Goal: Task Accomplishment & Management: Manage account settings

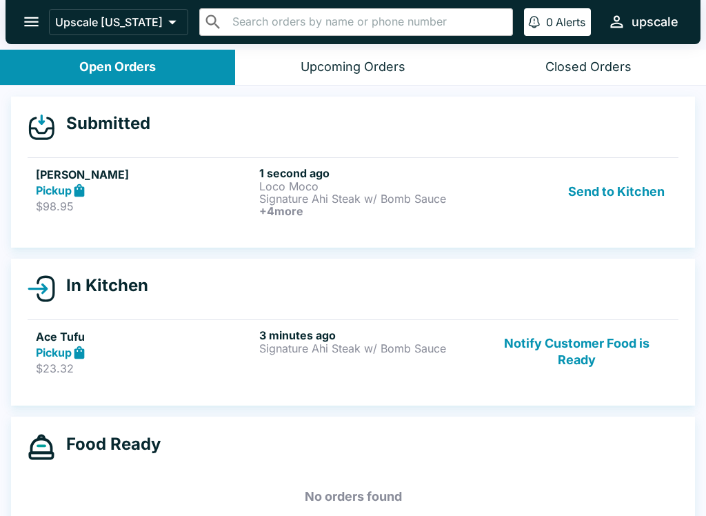
click at [606, 194] on button "Send to Kitchen" at bounding box center [616, 191] width 108 height 51
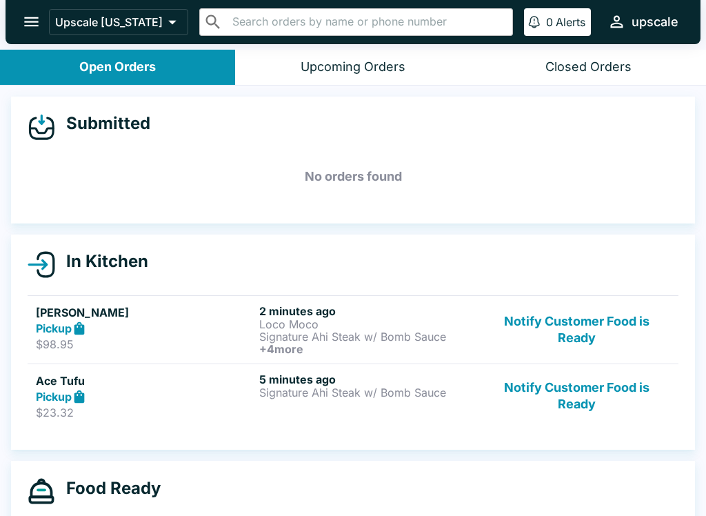
click at [70, 321] on strong "Pickup" at bounding box center [54, 328] width 36 height 14
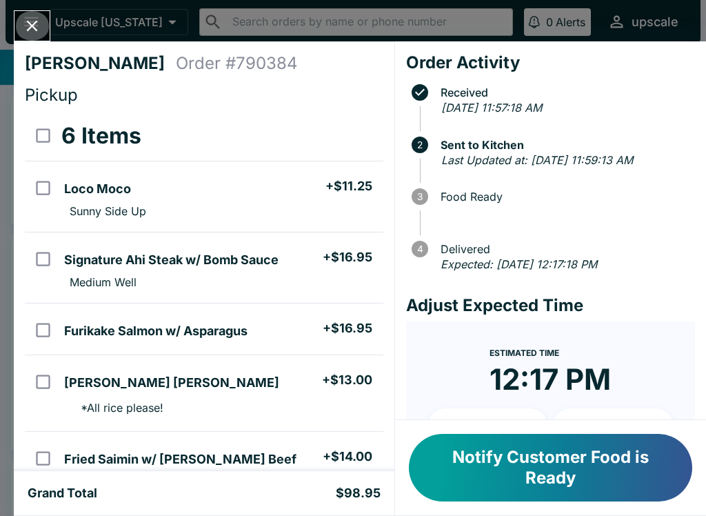
click at [40, 30] on icon "Close" at bounding box center [32, 26] width 19 height 19
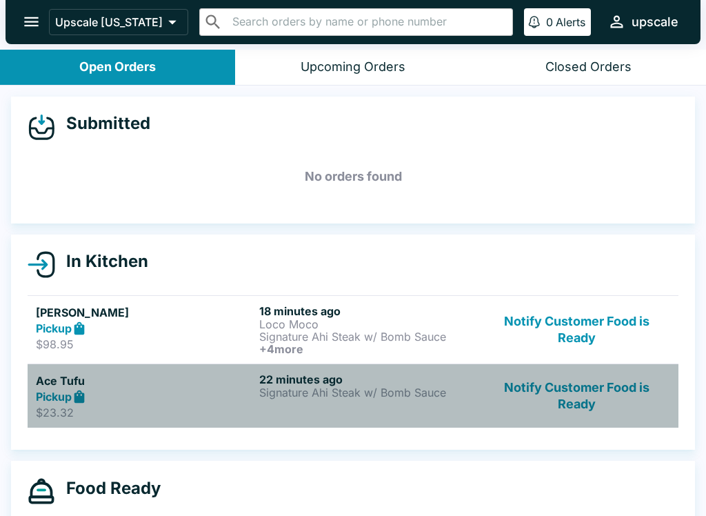
click at [59, 391] on strong "Pickup" at bounding box center [54, 396] width 36 height 14
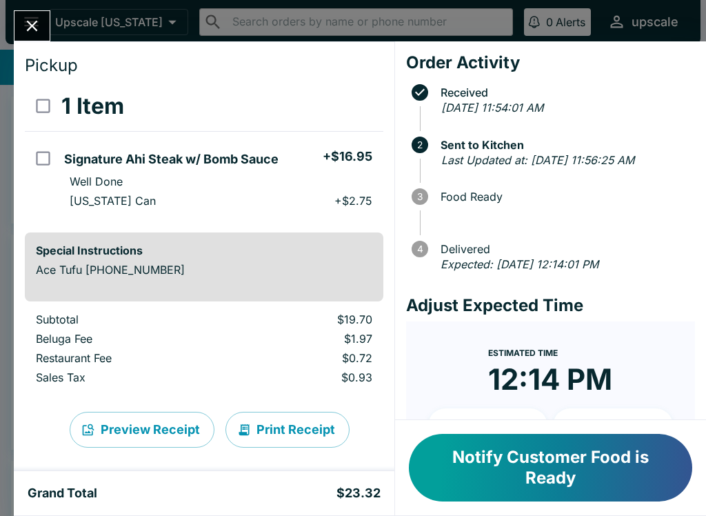
scroll to position [29, 0]
click at [503, 450] on button "Notify Customer Food is Ready" at bounding box center [550, 468] width 283 height 68
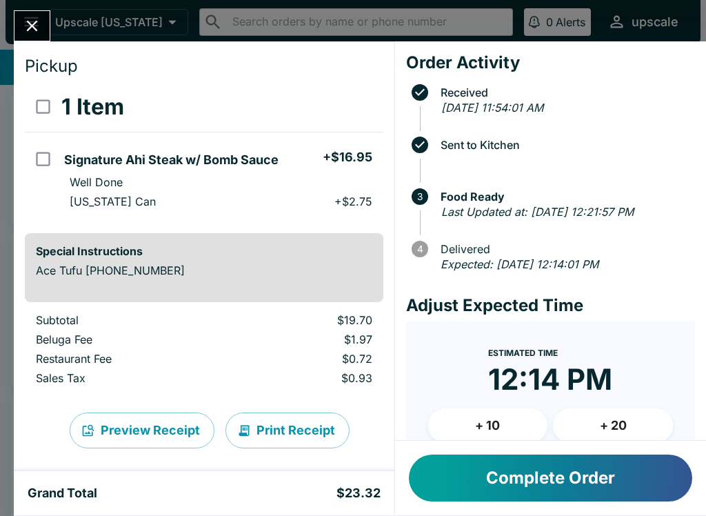
click at [553, 474] on button "Complete Order" at bounding box center [550, 477] width 283 height 47
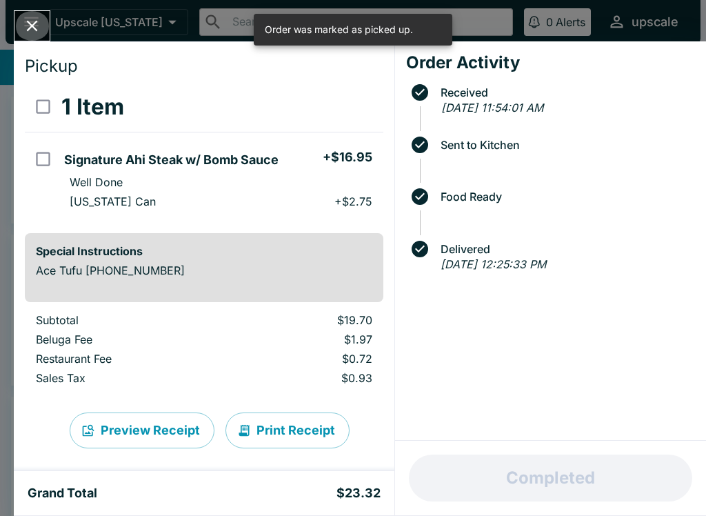
click at [35, 26] on icon "Close" at bounding box center [32, 26] width 19 height 19
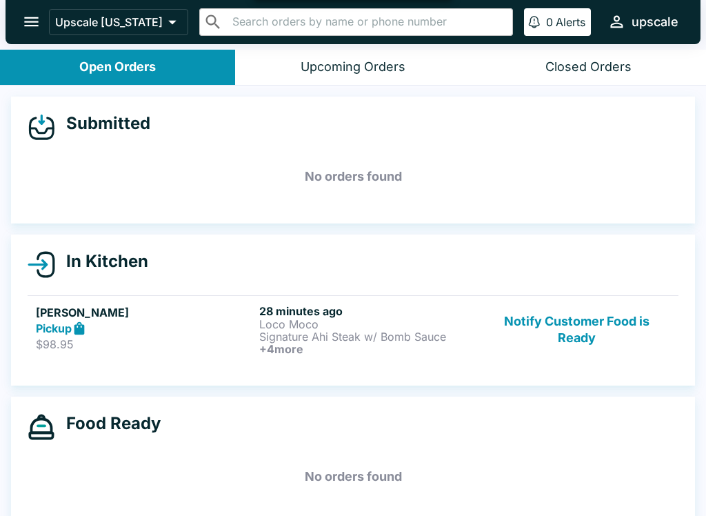
click at [596, 331] on button "Notify Customer Food is Ready" at bounding box center [576, 329] width 187 height 51
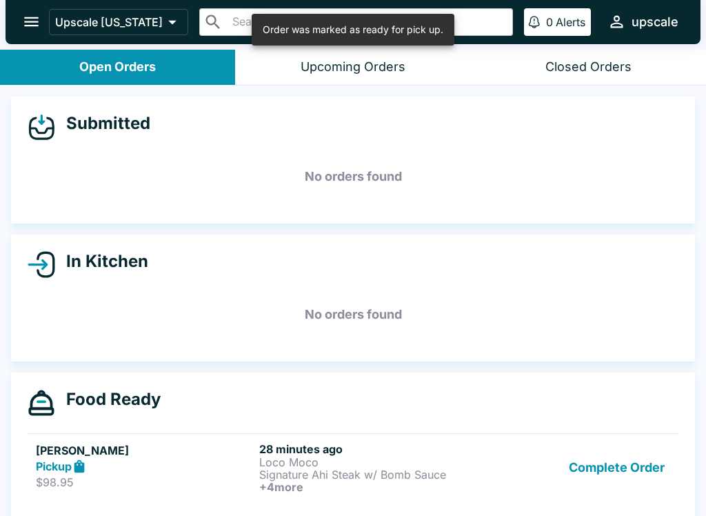
click at [616, 461] on button "Complete Order" at bounding box center [616, 467] width 107 height 51
